Goal: Check status

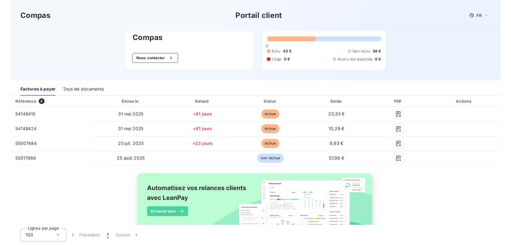
scroll to position [56, 0]
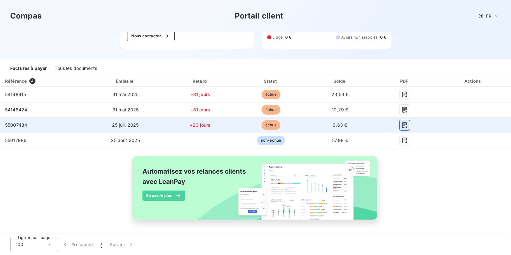
click at [408, 124] on icon "button" at bounding box center [405, 125] width 6 height 6
